Goal: Submit feedback/report problem: Submit feedback/report problem

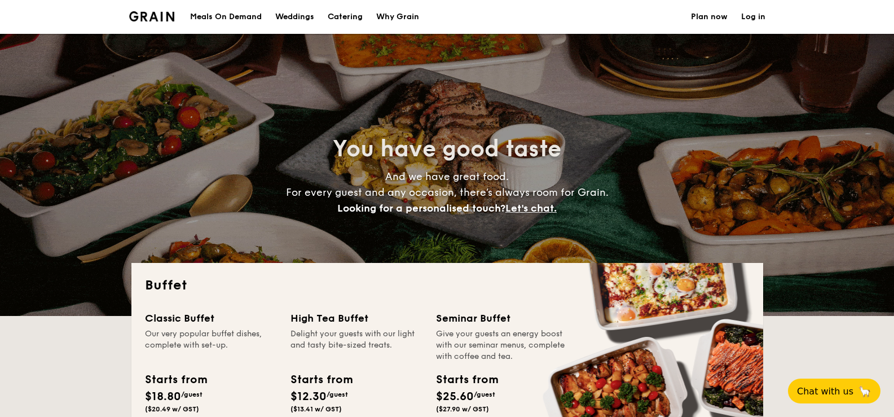
select select
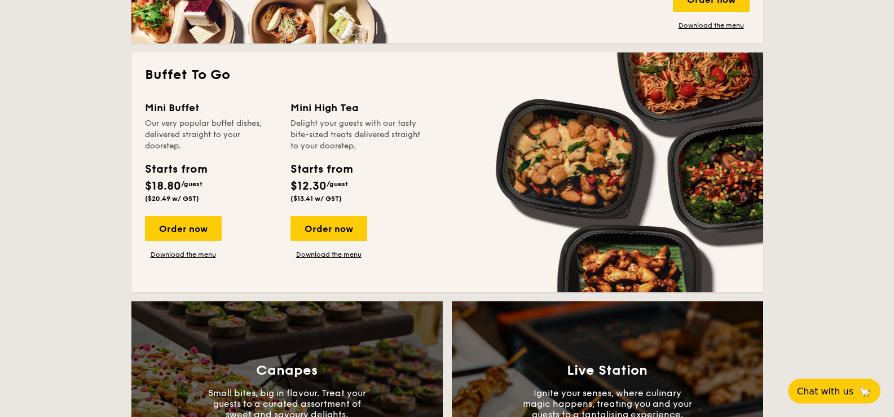
scroll to position [677, 0]
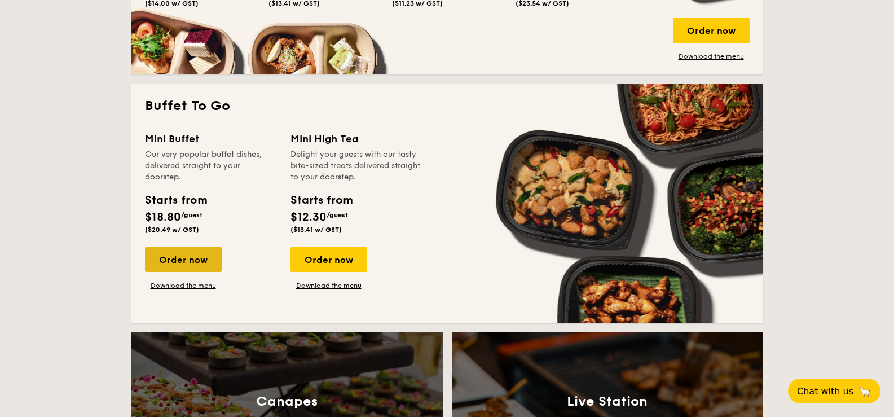
click at [170, 263] on div "Order now" at bounding box center [183, 259] width 77 height 25
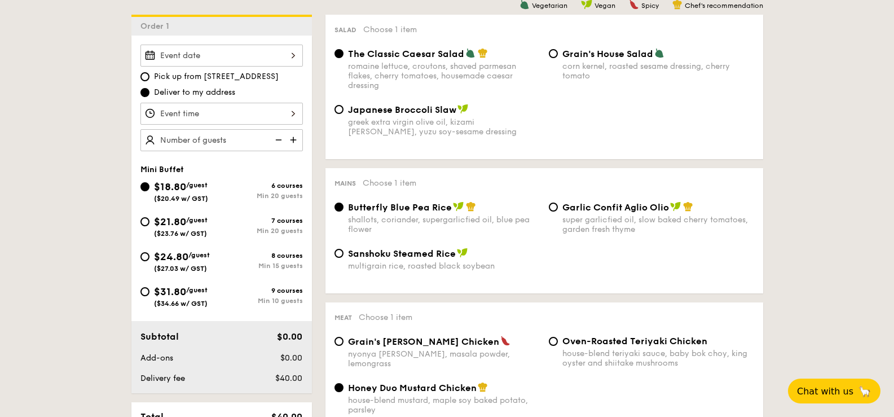
scroll to position [282, 0]
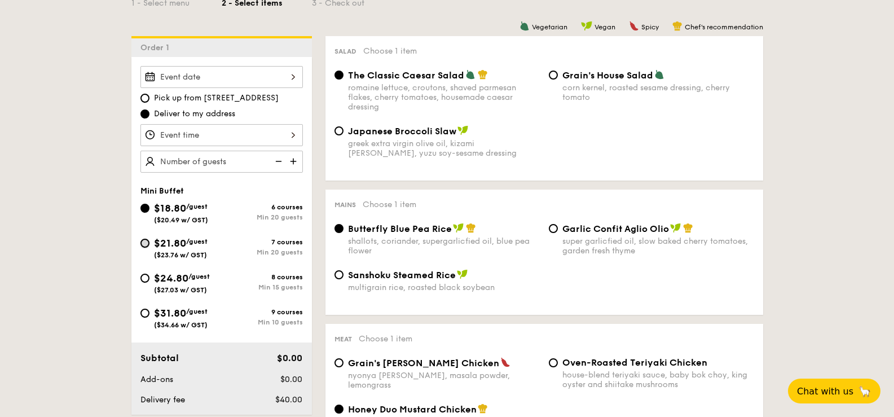
click at [145, 241] on input "$21.80 /guest ($23.76 w/ GST) 7 courses Min 20 guests" at bounding box center [144, 242] width 9 height 9
radio input "true"
radio input "false"
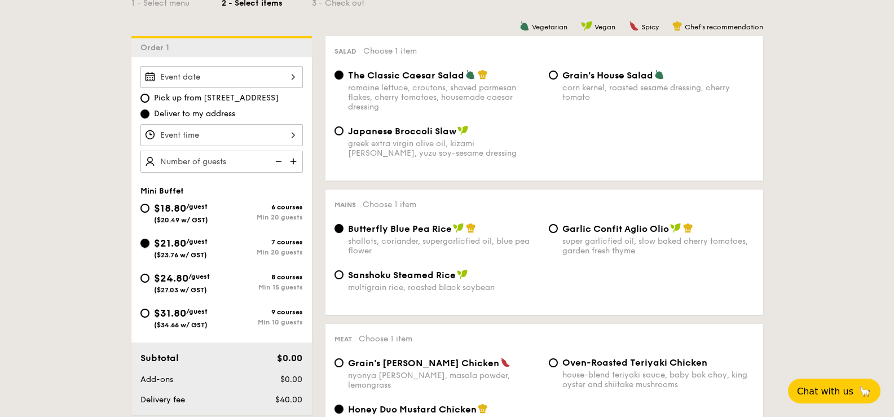
radio input "true"
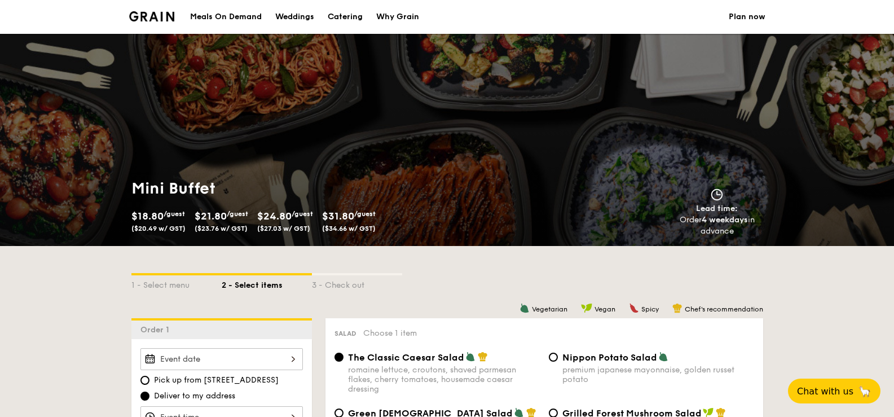
scroll to position [56, 0]
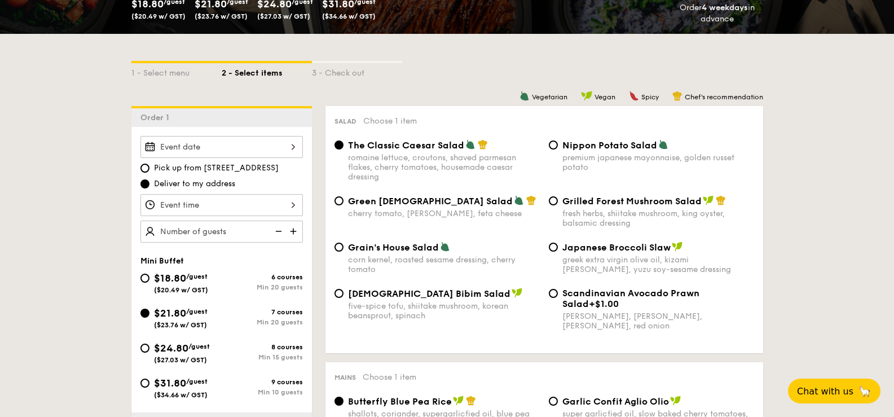
scroll to position [282, 0]
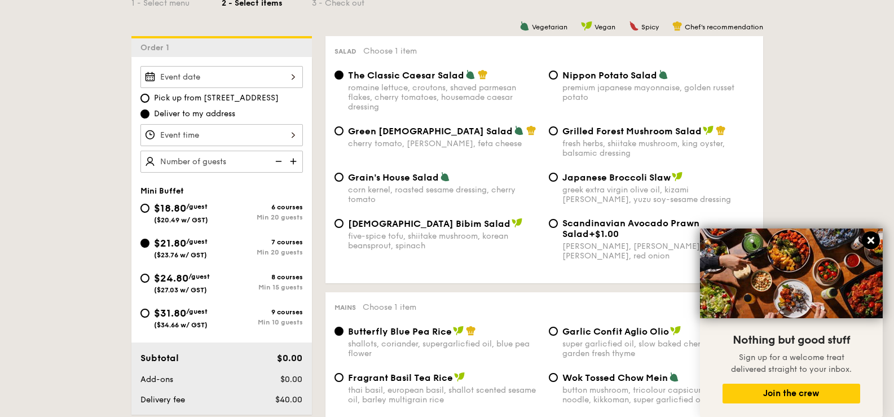
click at [872, 240] on icon at bounding box center [870, 240] width 7 height 7
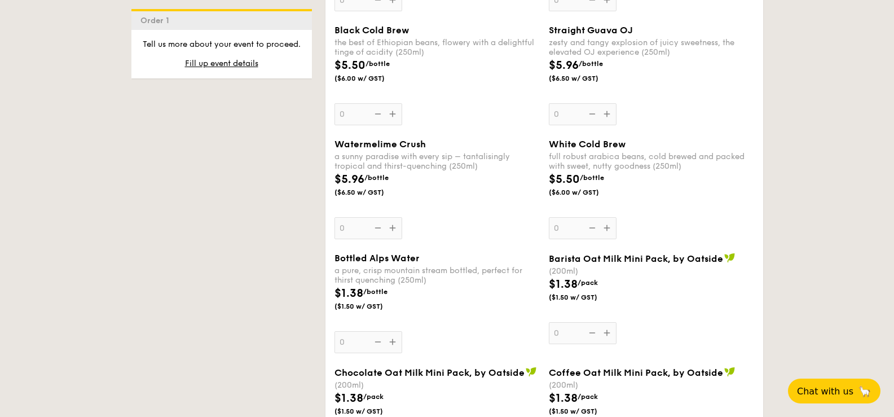
scroll to position [2819, 0]
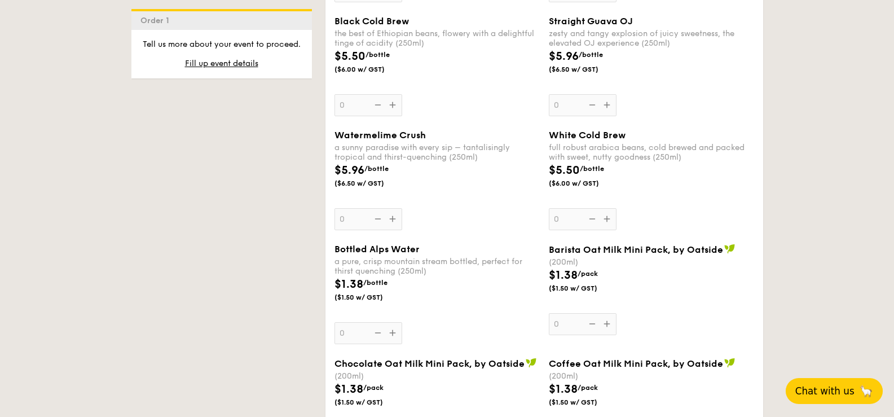
click at [826, 388] on span "Chat with us" at bounding box center [824, 390] width 59 height 11
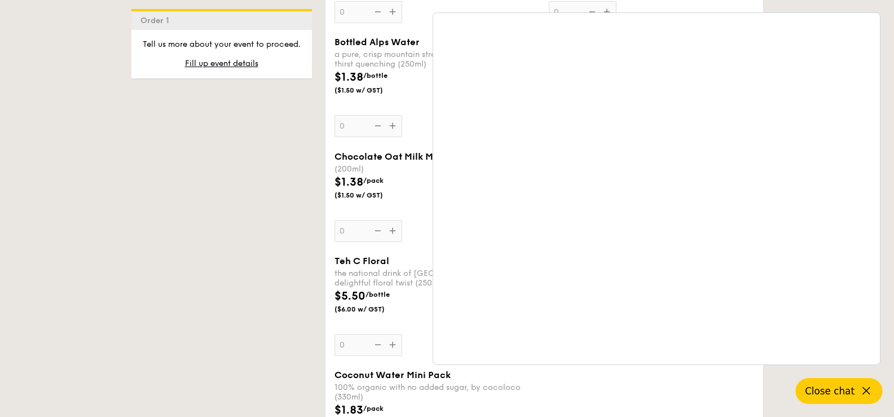
scroll to position [3044, 0]
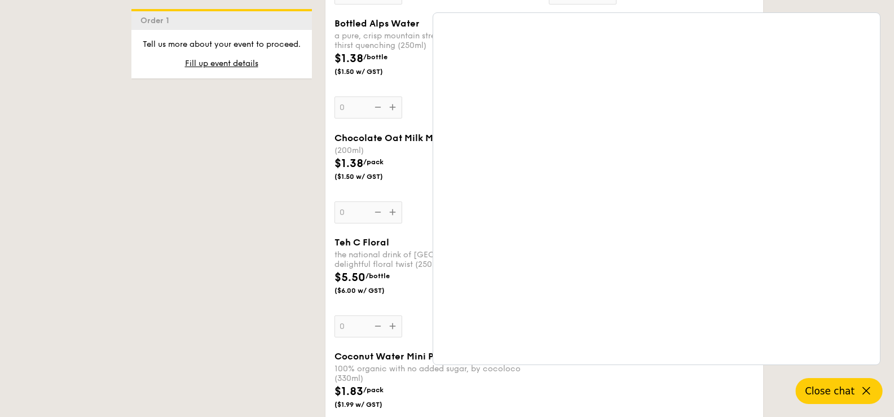
click at [868, 391] on icon at bounding box center [866, 391] width 14 height 14
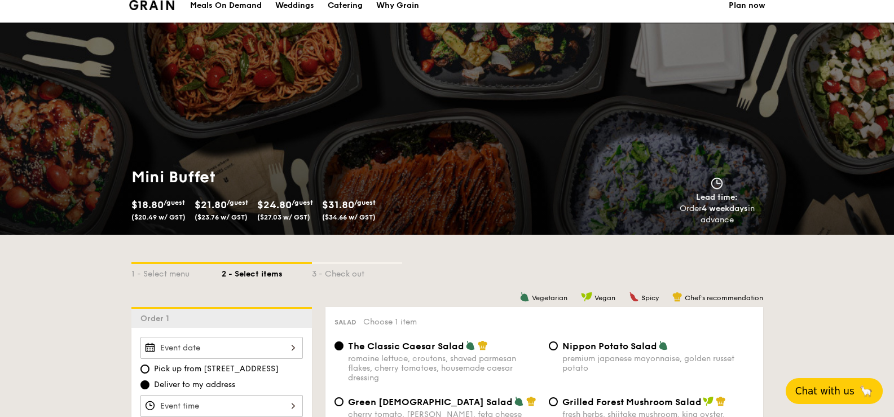
scroll to position [0, 0]
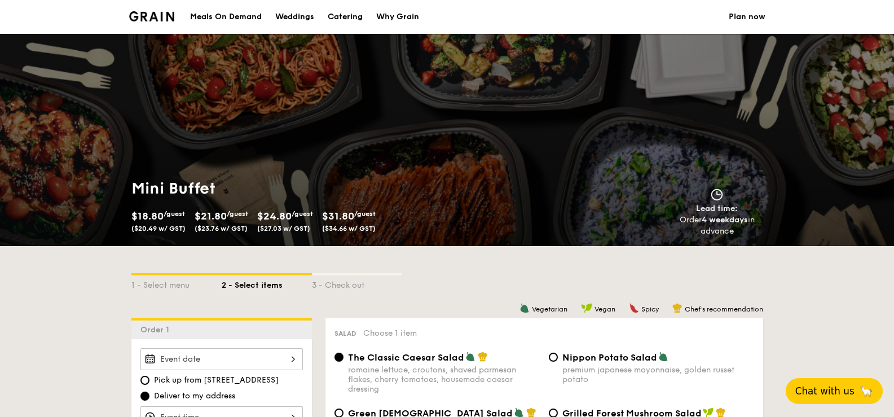
click at [349, 15] on div "Catering" at bounding box center [345, 17] width 35 height 34
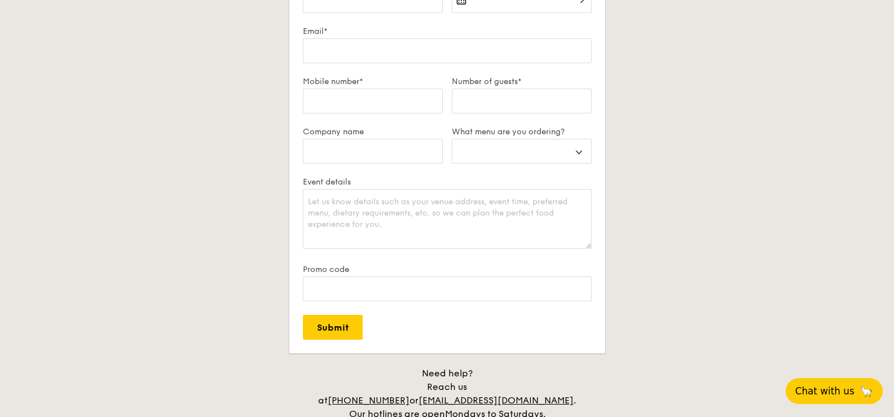
scroll to position [1973, 0]
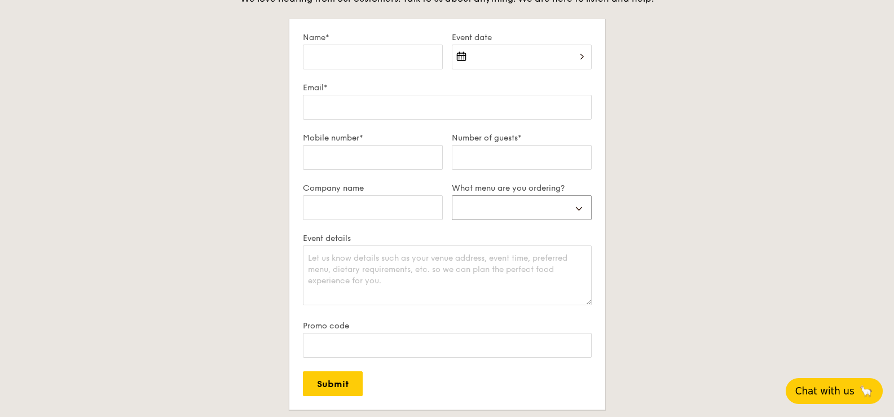
click at [590, 201] on select "Buffet Mini Buffet High Tea Canapés Meal Boxes Wedding" at bounding box center [522, 207] width 140 height 25
select select "miniBuffet"
click at [452, 195] on select "Buffet Mini Buffet High Tea Canapés Meal Boxes Wedding" at bounding box center [522, 207] width 140 height 25
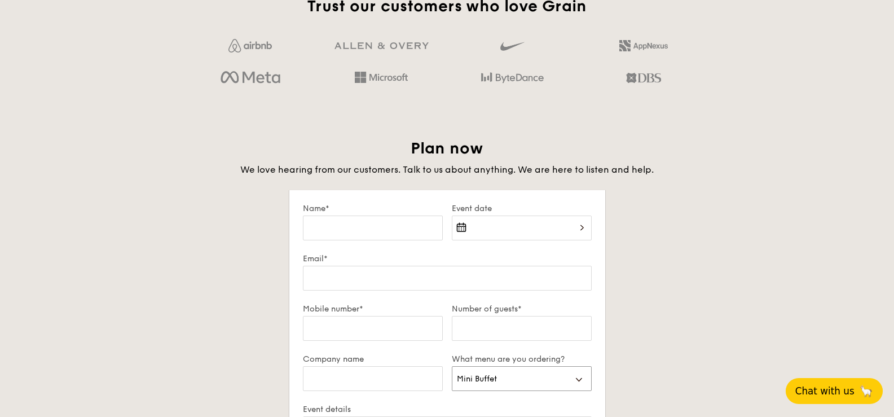
scroll to position [1860, 0]
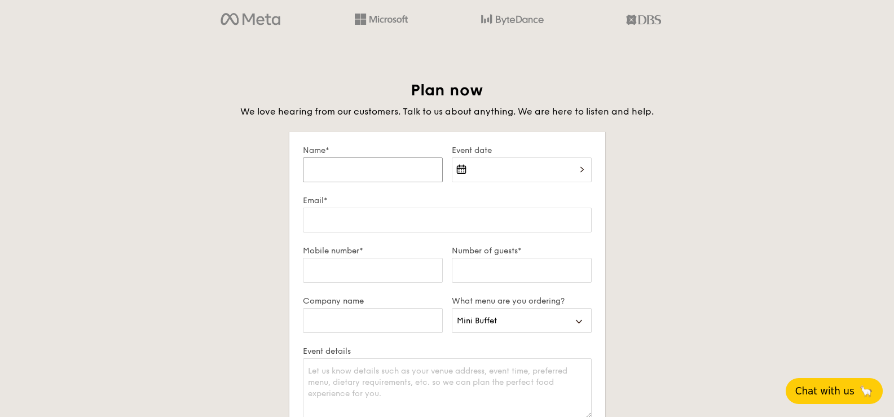
click at [344, 170] on input "Name*" at bounding box center [373, 169] width 140 height 25
click at [347, 222] on input "Email*" at bounding box center [447, 219] width 289 height 25
click at [755, 226] on div "Plan now We love hearing from our customers. Talk to us about anything. We are …" at bounding box center [446, 341] width 631 height 523
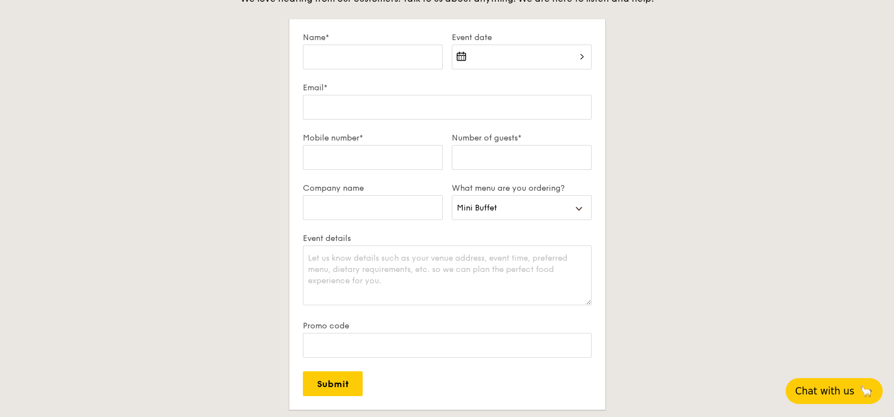
scroll to position [1917, 0]
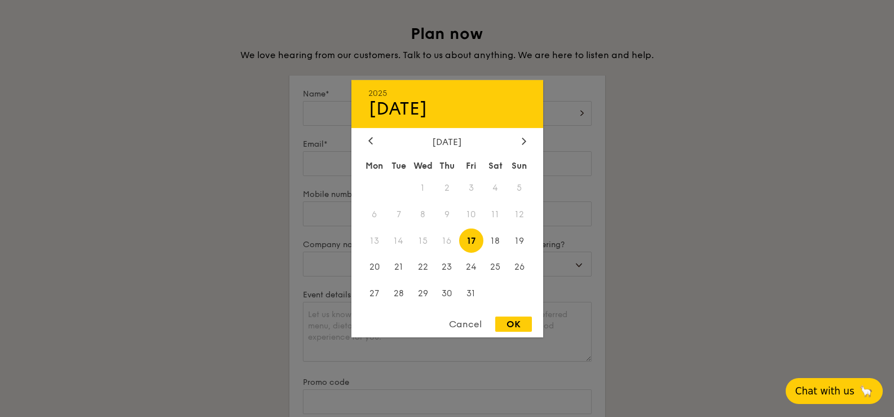
click at [587, 113] on div "2025 Oct 17 October 2025 Mon Tue Wed Thu Fri Sat Sun 1 2 3 4 5 6 7 8 9 10 11 12…" at bounding box center [522, 120] width 140 height 38
click at [525, 136] on div at bounding box center [524, 141] width 10 height 11
click at [497, 241] on span "20" at bounding box center [495, 240] width 24 height 24
click at [520, 319] on div "OK" at bounding box center [513, 323] width 37 height 15
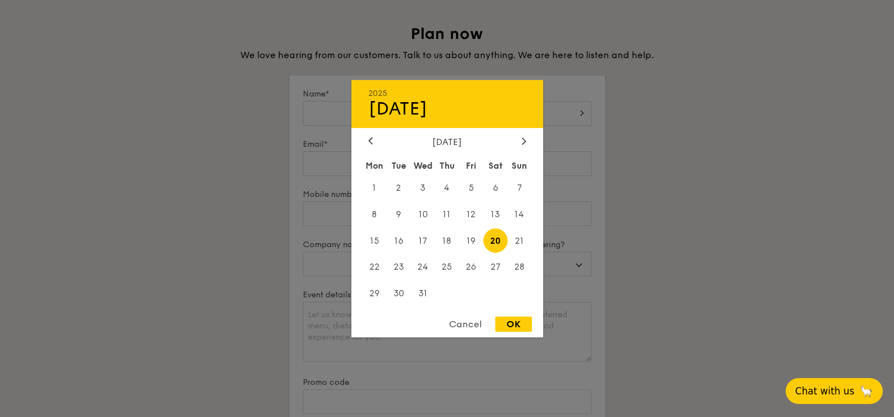
type input "Dec 20, 2025"
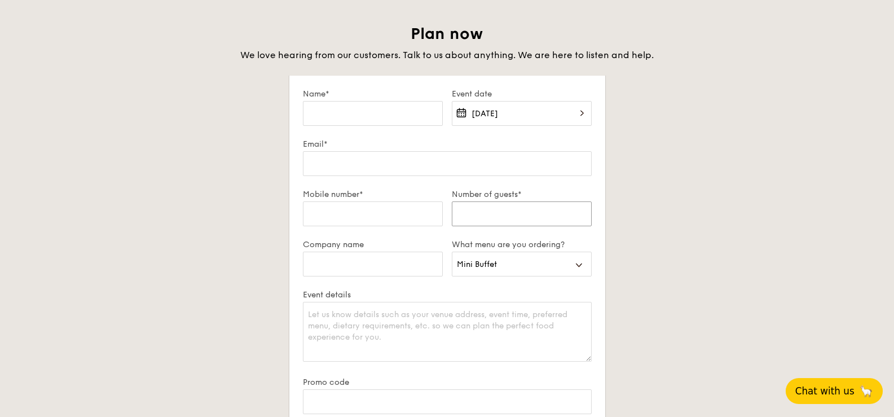
click at [535, 213] on input "Number of guests*" at bounding box center [522, 213] width 140 height 25
type input "20-28"
click at [360, 219] on input "Mobile number*" at bounding box center [373, 213] width 140 height 25
type input "8"
type input "92239446"
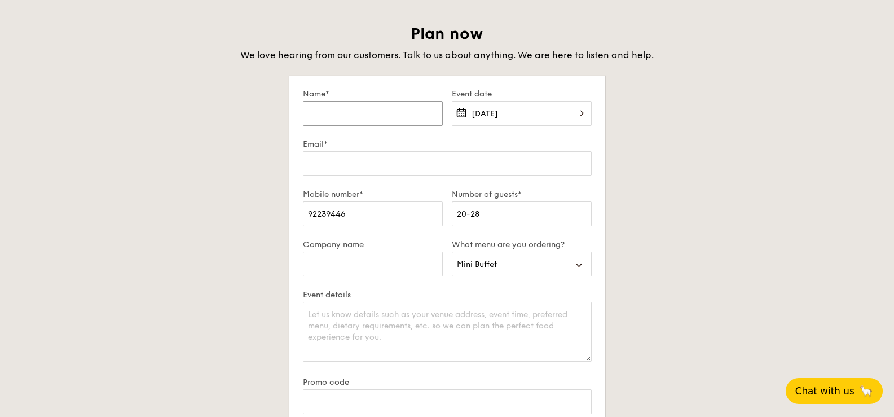
click at [341, 114] on input "Name*" at bounding box center [373, 113] width 140 height 25
type input "a"
type input "[PERSON_NAME]"
click at [393, 169] on input "Email*" at bounding box center [447, 163] width 289 height 25
type input "[EMAIL_ADDRESS][DOMAIN_NAME]"
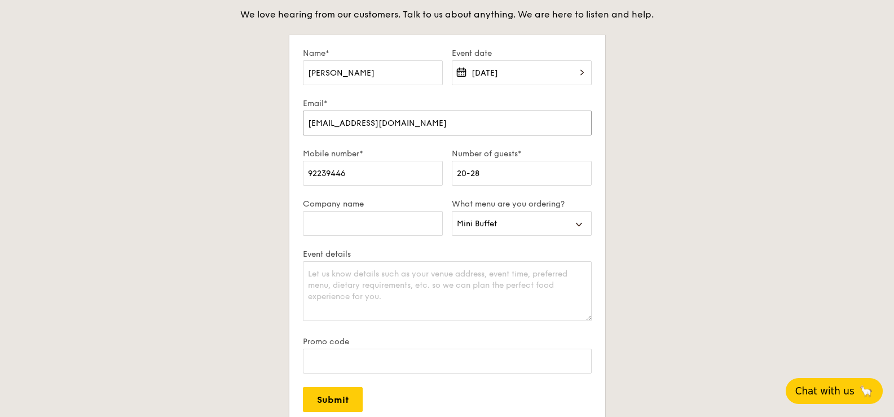
scroll to position [2030, 0]
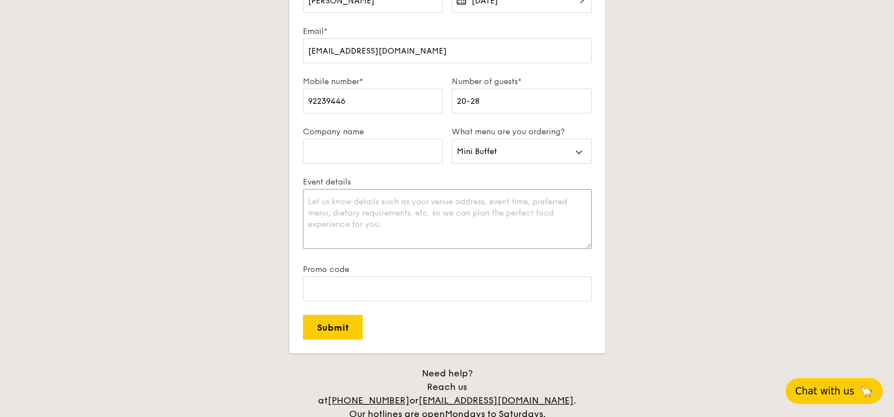
click at [392, 209] on textarea "Event details" at bounding box center [447, 219] width 289 height 60
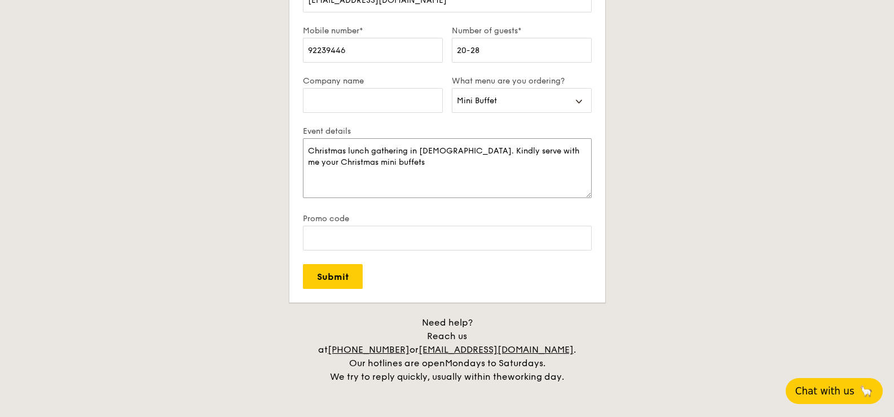
scroll to position [2086, 0]
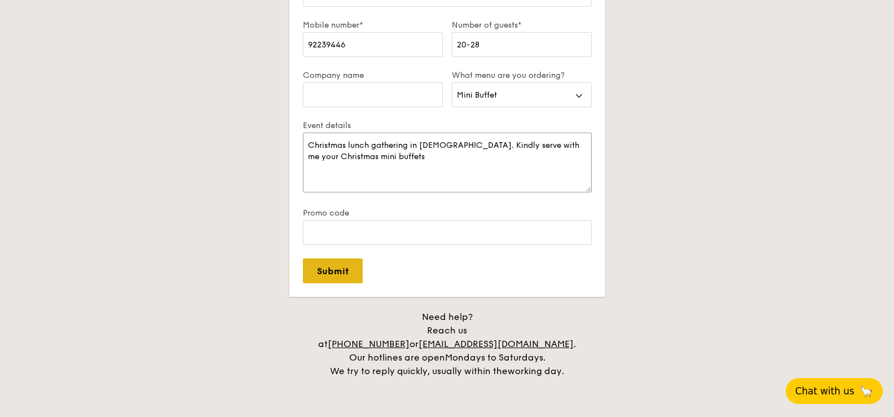
type textarea "Christmas lunch gathering in church. Kindly serve with me your Christmas mini b…"
click at [346, 271] on input "Submit" at bounding box center [333, 270] width 60 height 25
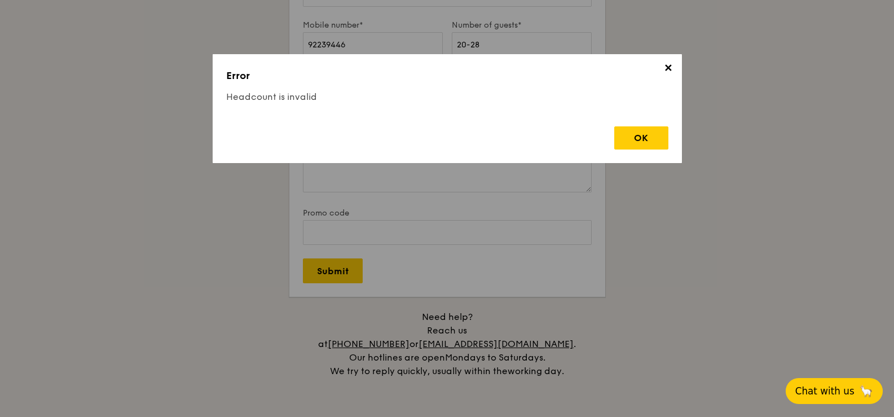
click at [671, 65] on span "✕" at bounding box center [668, 70] width 16 height 16
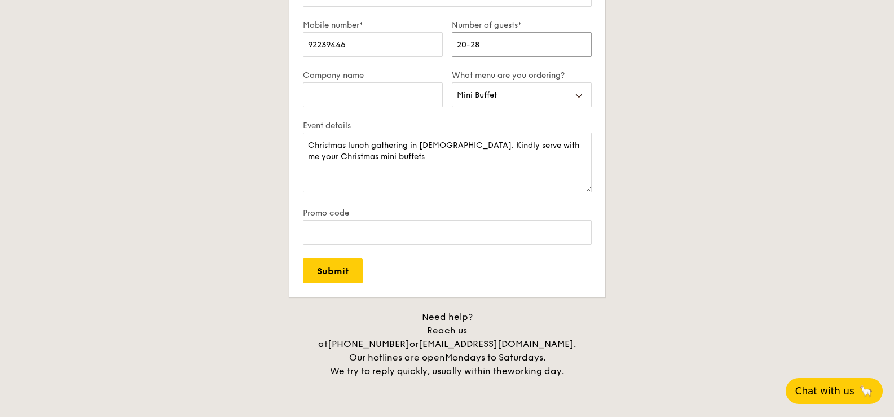
click at [497, 45] on input "20-28" at bounding box center [522, 44] width 140 height 25
type input "25"
click at [339, 271] on input "Submit" at bounding box center [333, 270] width 60 height 25
select select
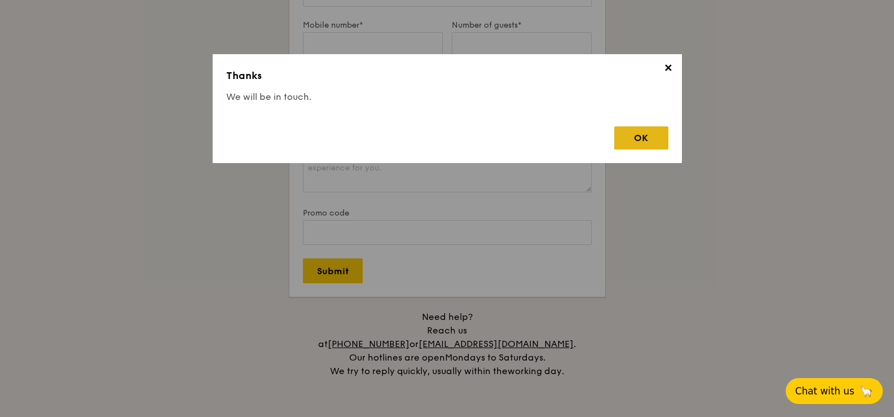
click at [640, 133] on div "OK" at bounding box center [641, 137] width 54 height 23
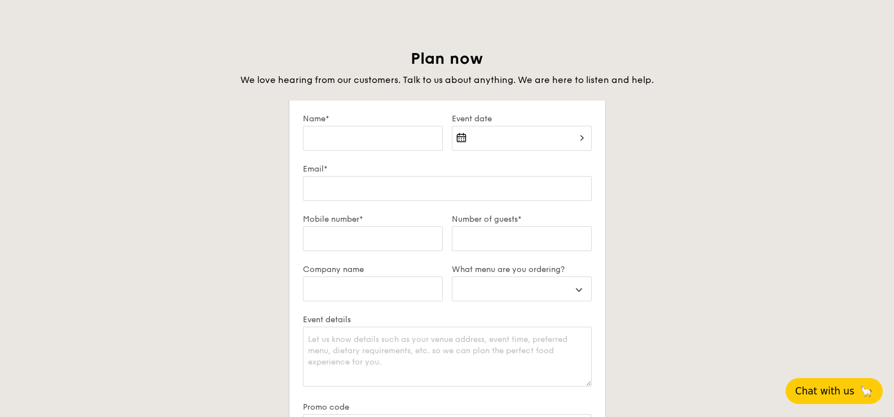
scroll to position [1691, 0]
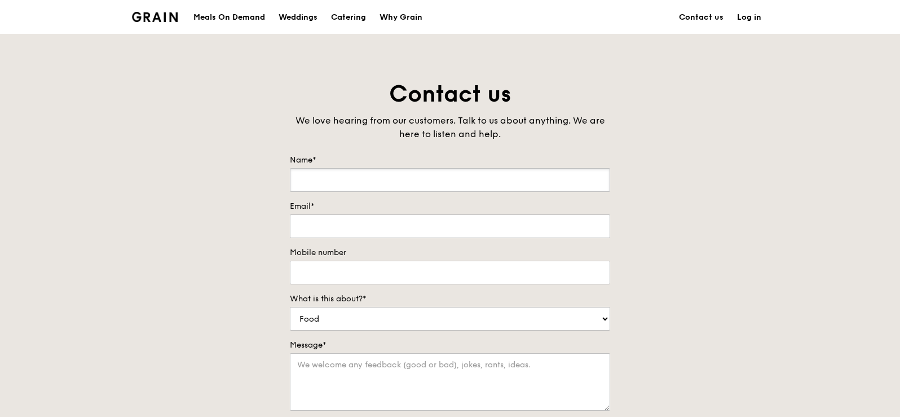
click at [384, 178] on input "Name*" at bounding box center [450, 180] width 320 height 24
click at [347, 182] on input "Name*" at bounding box center [450, 180] width 320 height 24
type input "a"
type input "[PERSON_NAME]"
click at [339, 228] on input "Email*" at bounding box center [450, 226] width 320 height 24
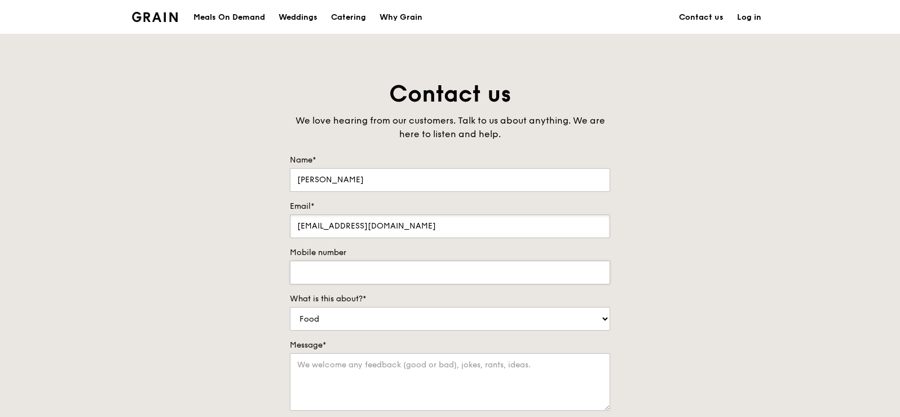
type input "[EMAIL_ADDRESS][DOMAIN_NAME]"
click at [358, 278] on input "Mobile number" at bounding box center [450, 272] width 320 height 24
type input "92239446"
click at [317, 323] on select "Food Service Billing/Payment Catering Others" at bounding box center [450, 319] width 320 height 24
select select "Catering"
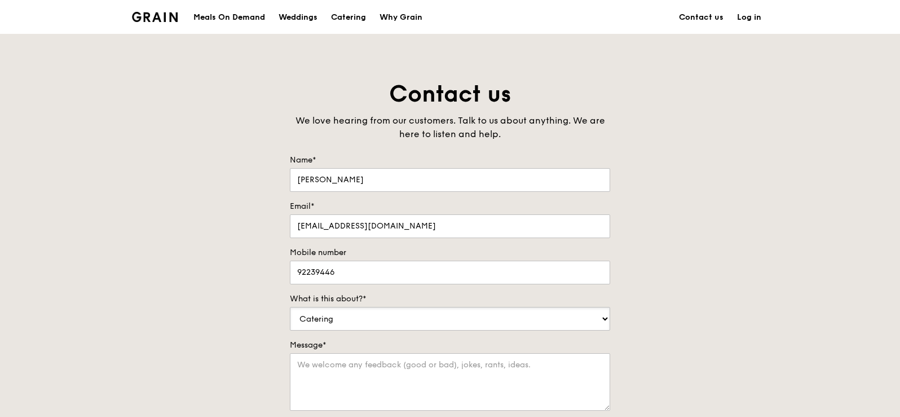
click at [290, 307] on select "Food Service Billing/Payment Catering Others" at bounding box center [450, 319] width 320 height 24
click at [352, 365] on textarea "Message*" at bounding box center [450, 382] width 320 height 58
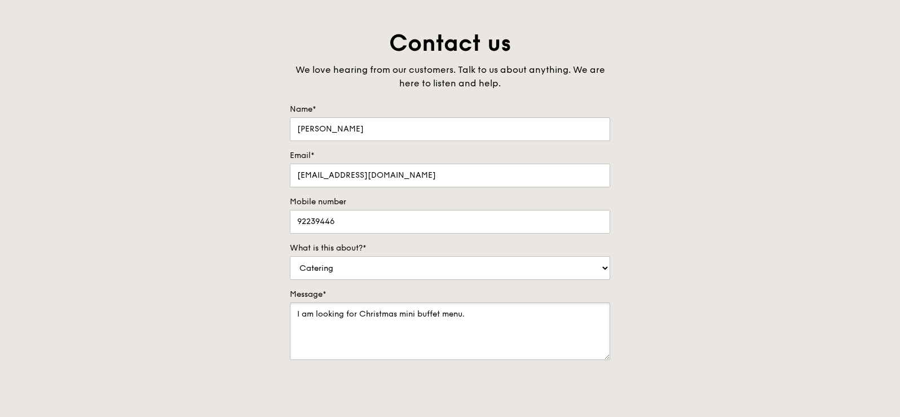
scroll to position [113, 0]
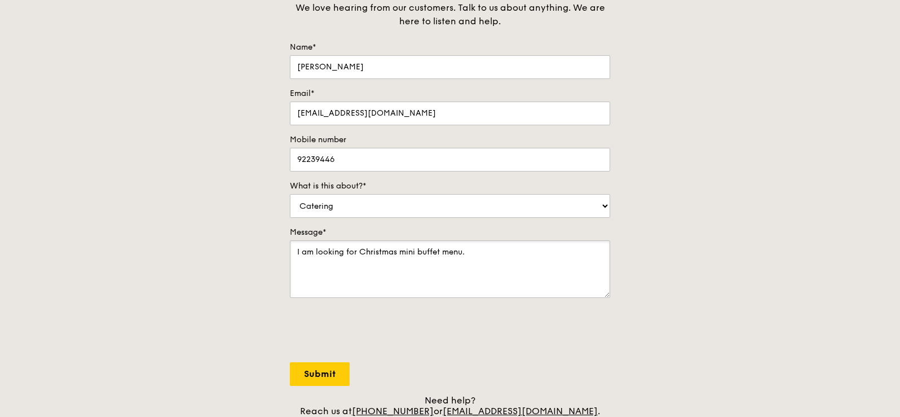
type textarea "I am looking for Christmas mini buffet menu."
click at [315, 378] on input "Submit" at bounding box center [320, 374] width 60 height 24
select select "Food"
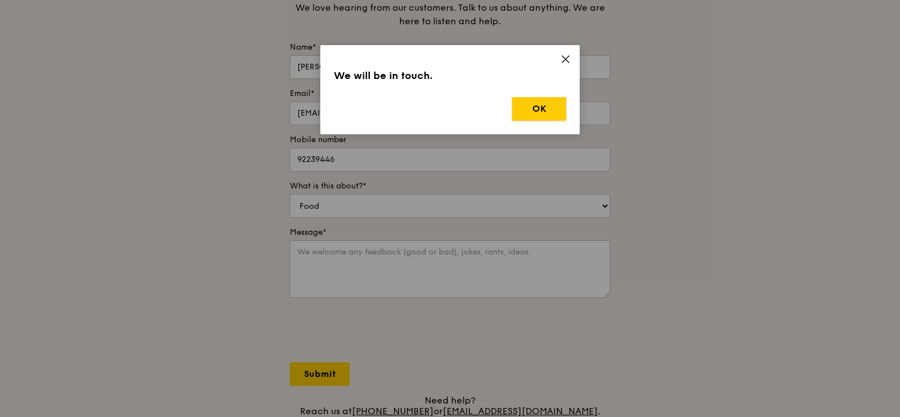
click at [551, 112] on button "OK" at bounding box center [539, 109] width 54 height 24
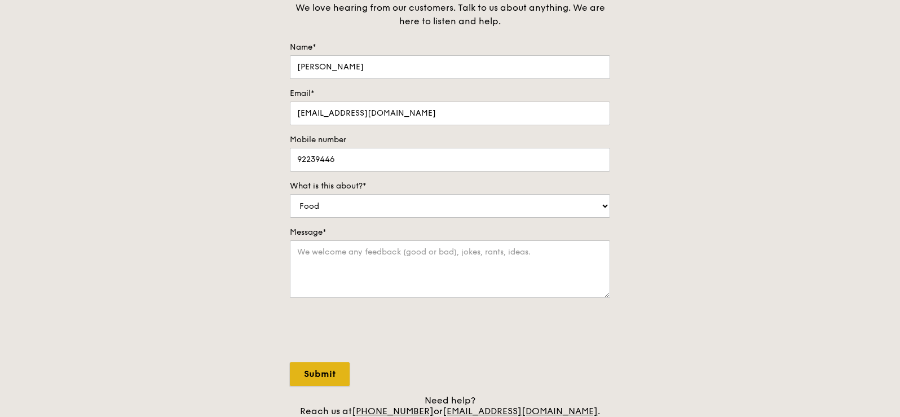
click at [315, 377] on input "Submit" at bounding box center [320, 374] width 60 height 24
click at [344, 253] on textarea "Message*" at bounding box center [450, 269] width 320 height 58
type textarea "I am looking for Christmas Mini Buffet menu"
click at [316, 369] on input "Submit" at bounding box center [320, 374] width 60 height 24
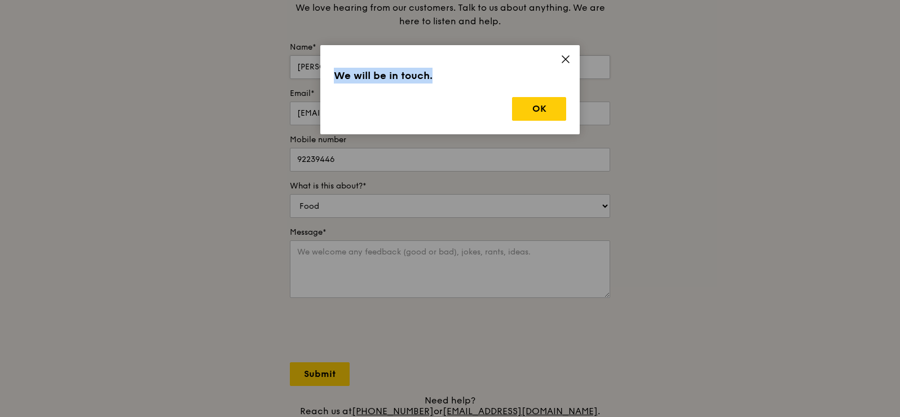
click at [568, 54] on icon at bounding box center [565, 59] width 10 height 10
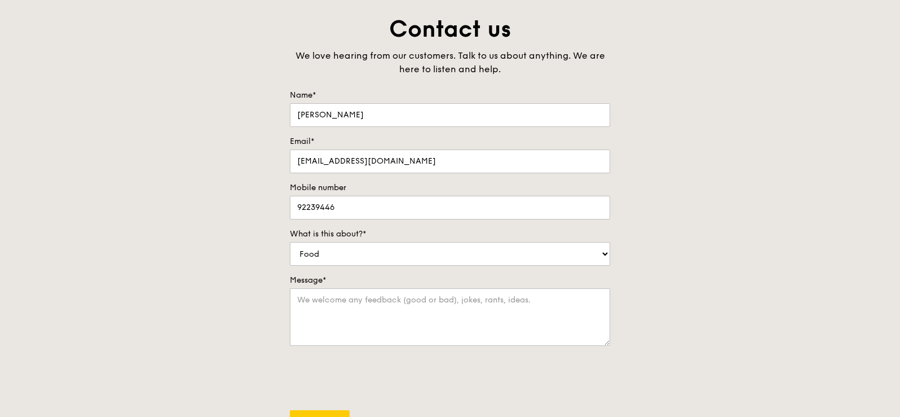
scroll to position [0, 0]
